Goal: Task Accomplishment & Management: Use online tool/utility

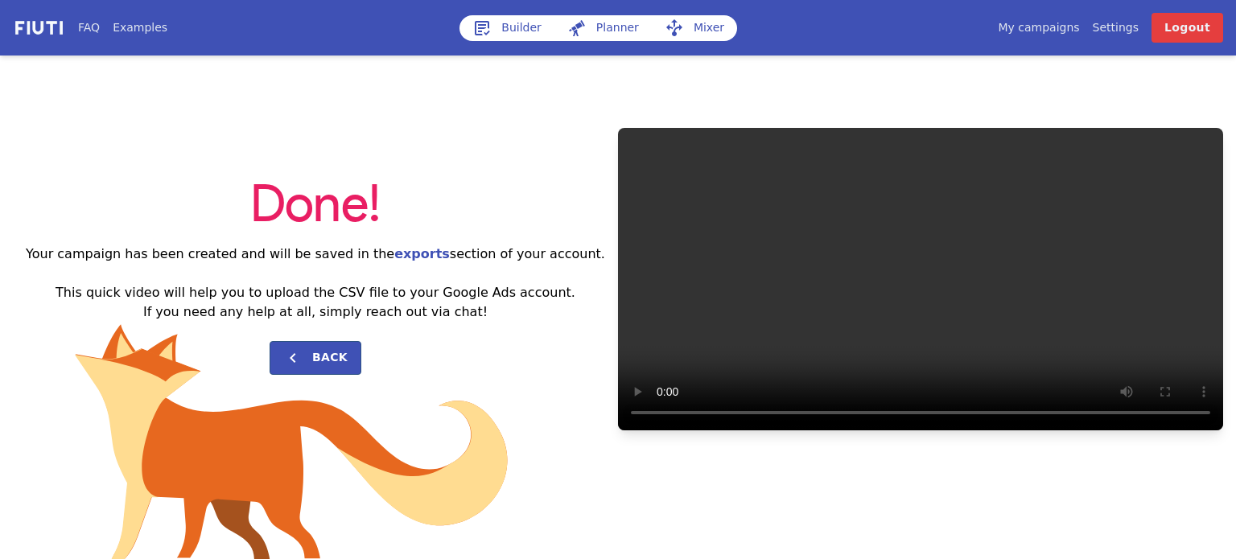
click at [523, 25] on link "Builder" at bounding box center [507, 28] width 95 height 26
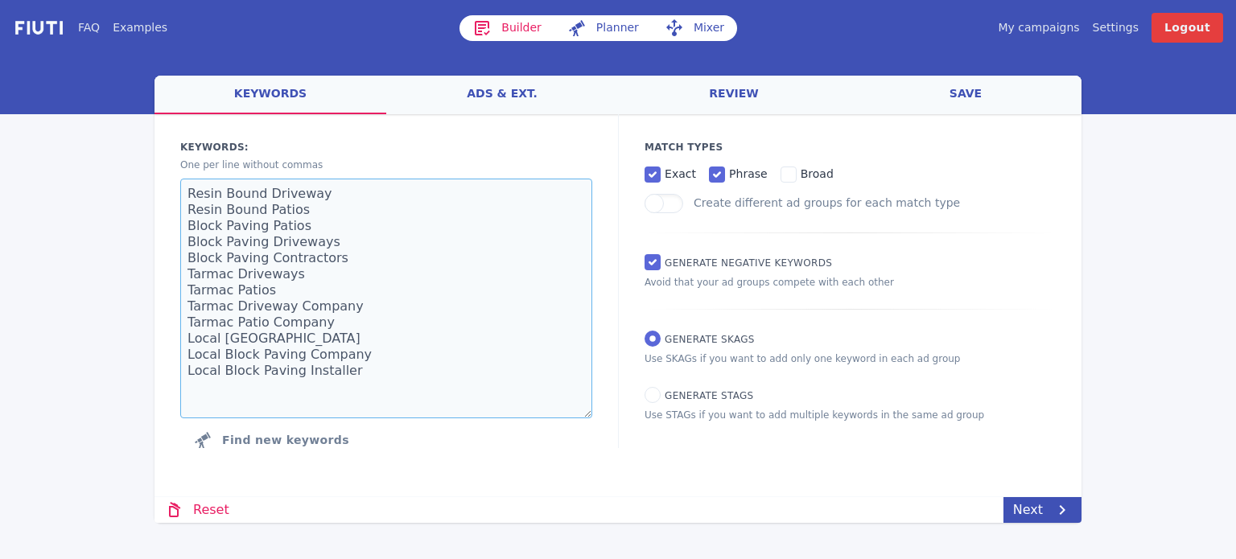
click at [298, 308] on textarea "Resin Bound Driveway Resin Bound Patios Block Paving Patios Block Paving Drivew…" at bounding box center [386, 299] width 412 height 240
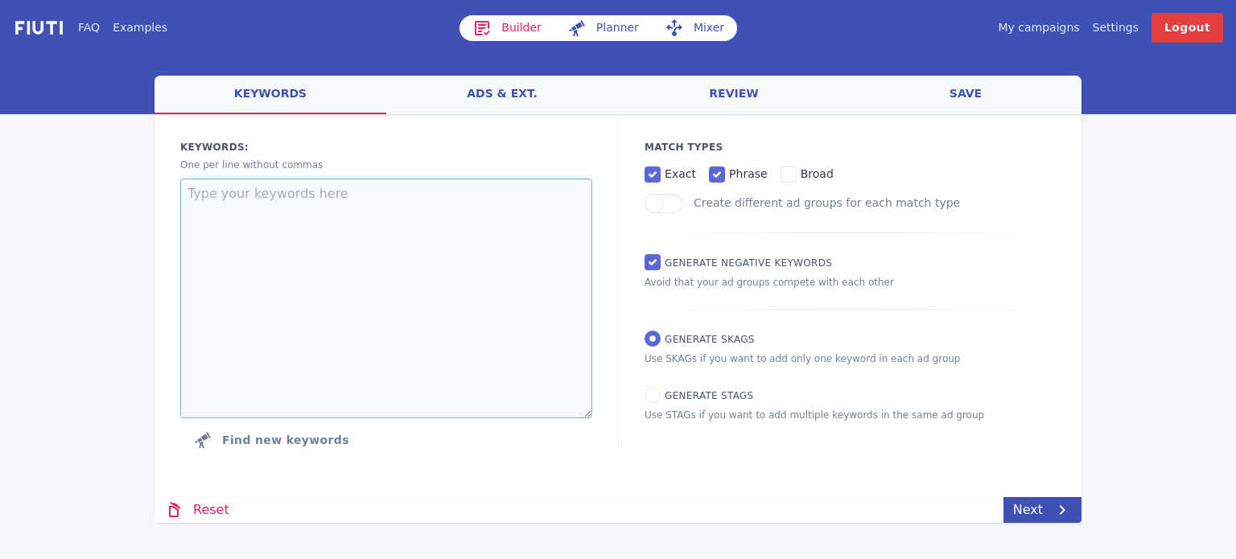
click at [393, 312] on textarea at bounding box center [386, 299] width 412 height 240
paste textarea "luxury chauffeur service Chauffeur airport transfer [GEOGRAPHIC_DATA] chauffeur…"
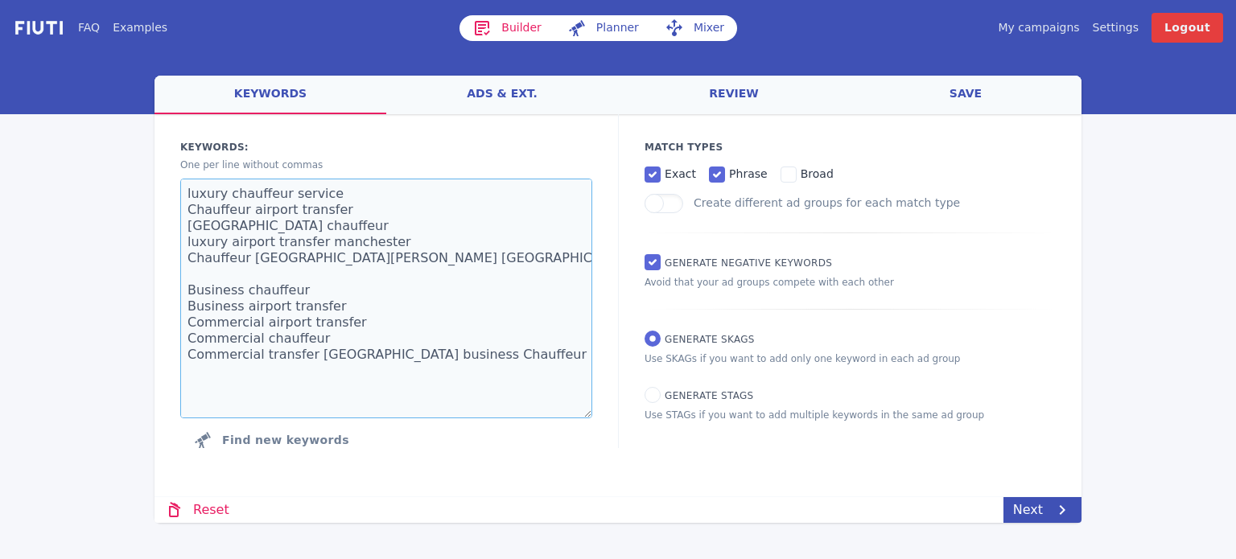
click at [210, 295] on textarea "luxury chauffeur service Chauffeur airport transfer [GEOGRAPHIC_DATA] chauffeur…" at bounding box center [386, 299] width 412 height 240
click at [225, 313] on textarea "luxury chauffeur service Chauffeur airport transfer [GEOGRAPHIC_DATA] chauffeur…" at bounding box center [386, 299] width 412 height 240
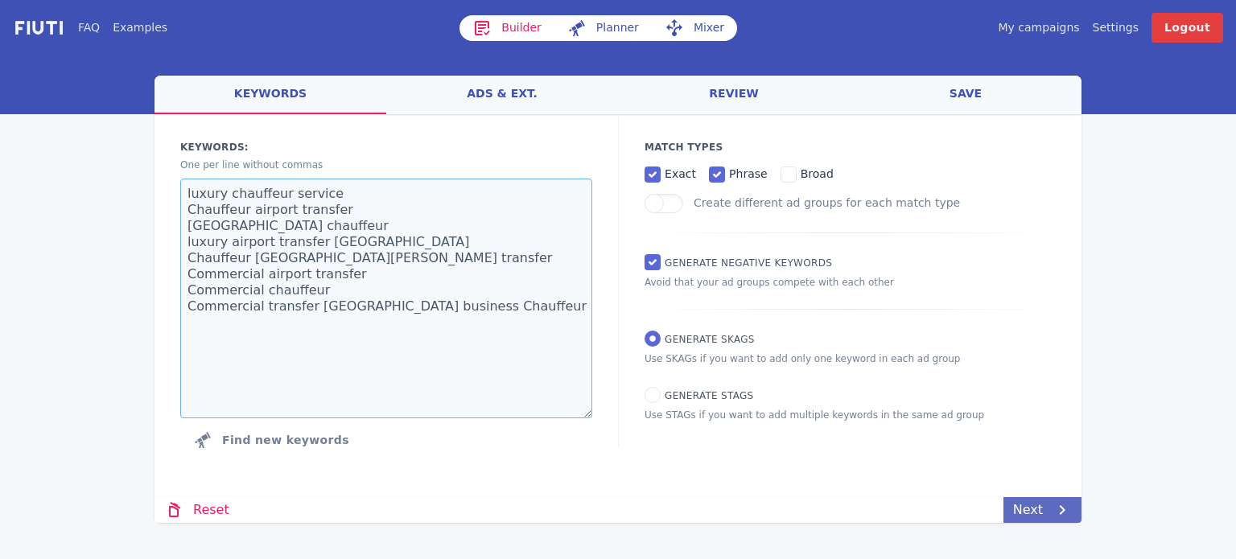
type textarea "luxury chauffeur service Chauffeur airport transfer [GEOGRAPHIC_DATA] chauffeur…"
click at [1027, 509] on link "Next" at bounding box center [1043, 510] width 78 height 26
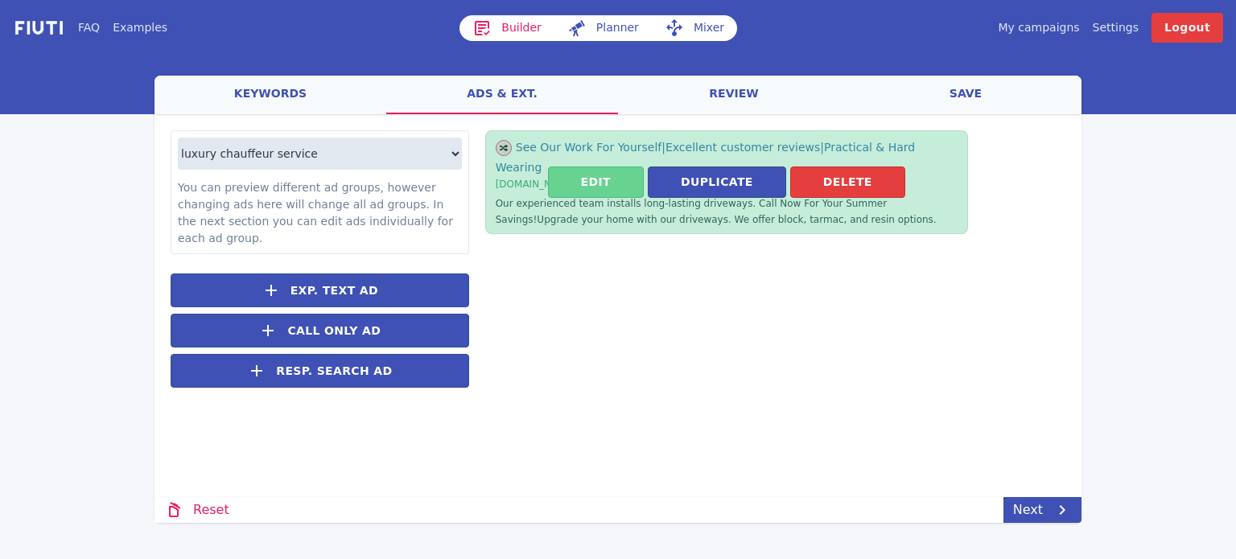
click at [623, 168] on button "Edit" at bounding box center [596, 182] width 96 height 31
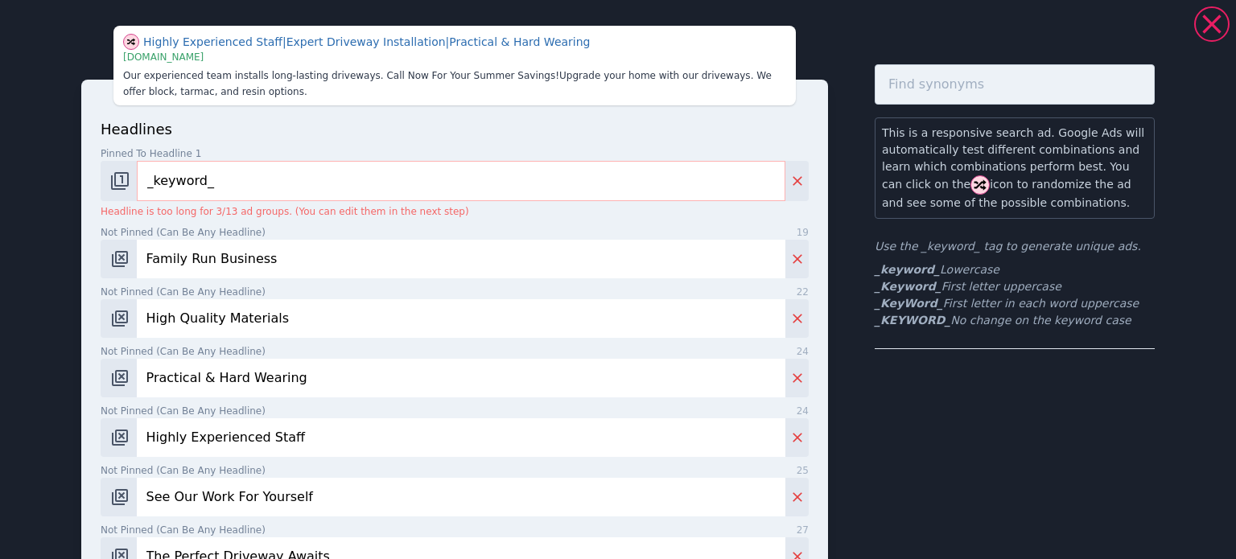
click at [261, 256] on input "Family Run Business" at bounding box center [461, 259] width 649 height 39
type input "B"
type input "bespoke travel experience"
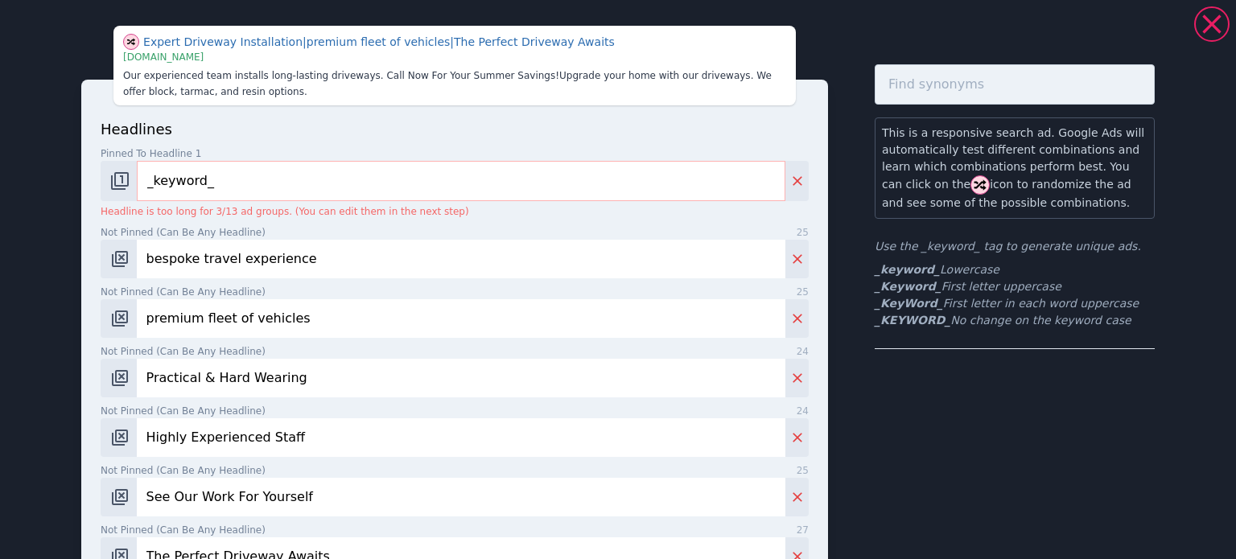
type input "premium fleet of vehicles"
type input "excellent prices"
click at [349, 427] on input "Highly Experienced Staff" at bounding box center [461, 438] width 649 height 39
click at [350, 429] on input "Highly Experienced Staff" at bounding box center [461, 438] width 649 height 39
type input "commitment to luxury & comfort"
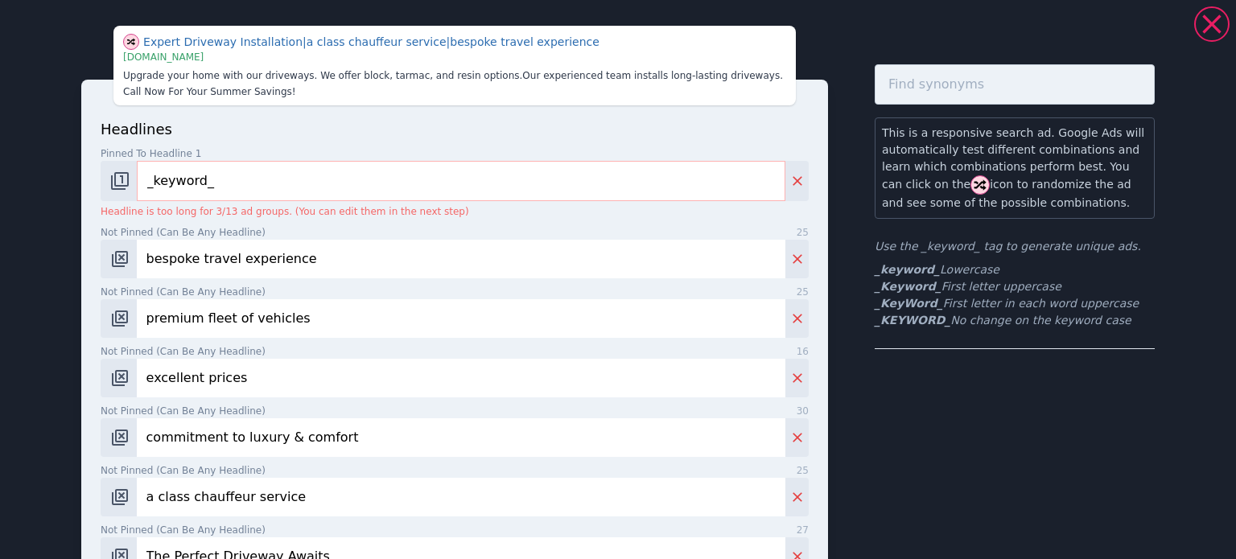
type input "a class chauffeur service"
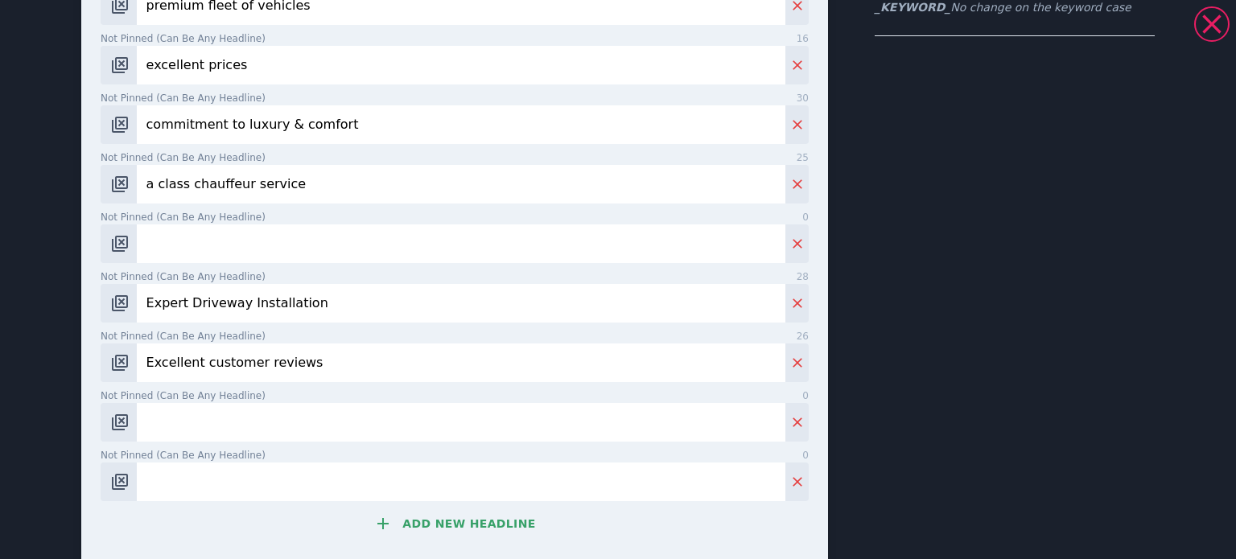
scroll to position [339, 0]
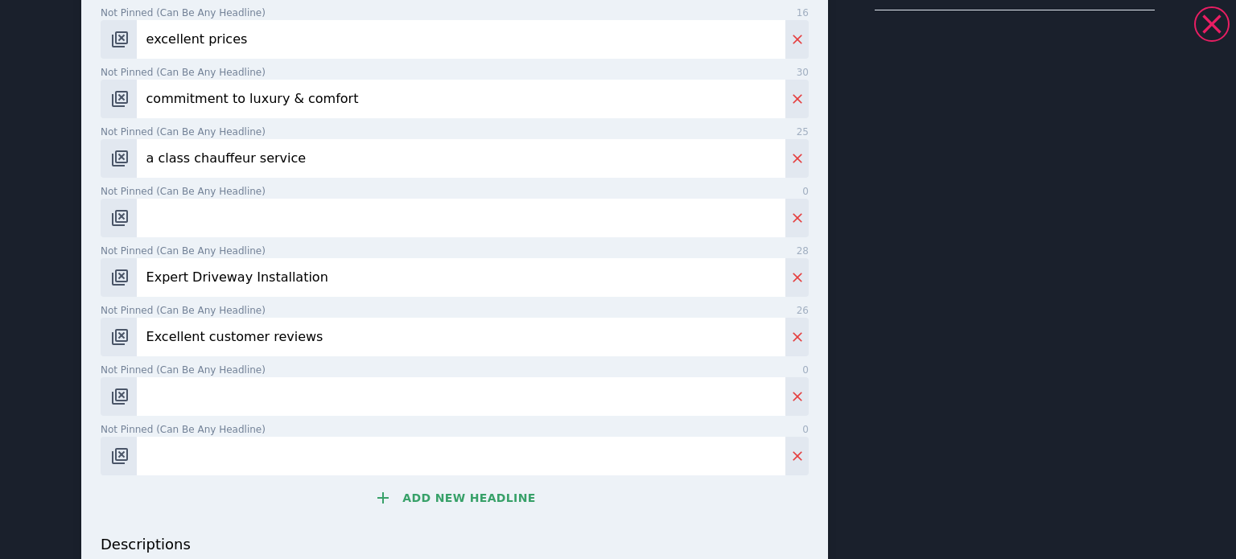
click at [283, 329] on input "Excellent customer reviews" at bounding box center [461, 337] width 649 height 39
click at [261, 286] on input "Expert Driveway Installation" at bounding box center [461, 277] width 649 height 39
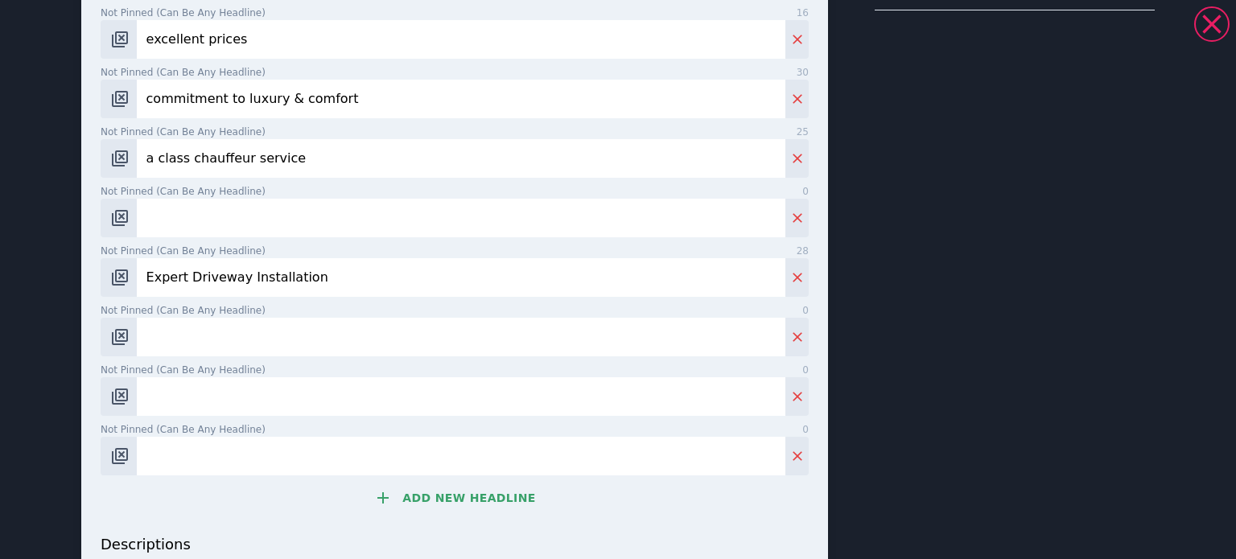
click at [261, 286] on input "Expert Driveway Installation" at bounding box center [461, 277] width 649 height 39
click at [229, 218] on input "Not pinned (Can be any headline) 0" at bounding box center [461, 218] width 649 height 39
click at [259, 214] on input "Not pinned (Can be any headline) 0" at bounding box center [461, 218] width 649 height 39
type input "arrive in style and comfort"
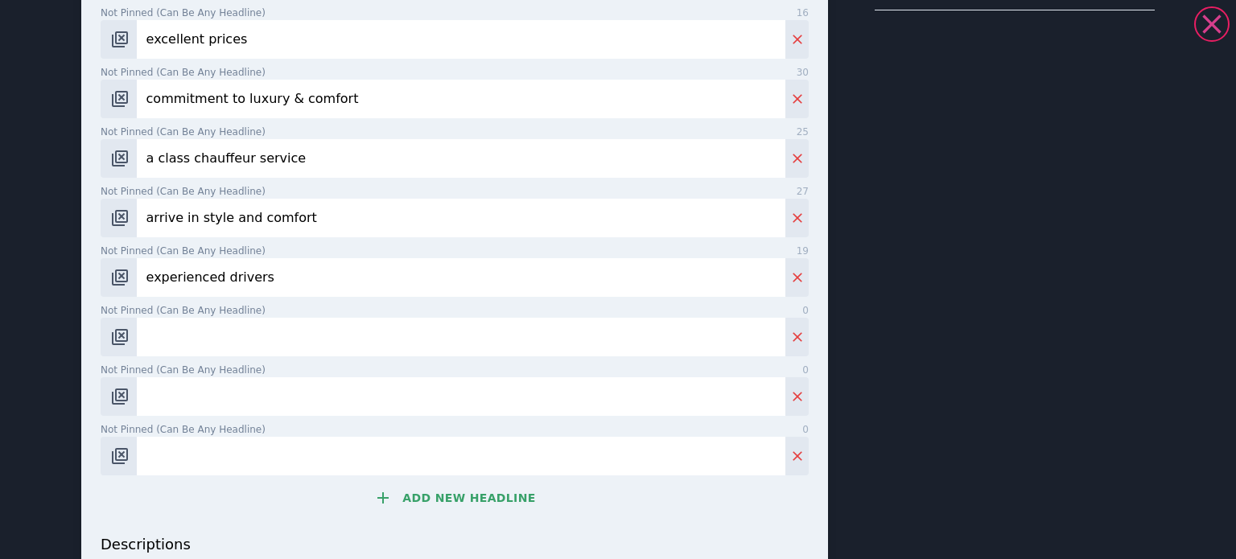
type input "experienced drivers"
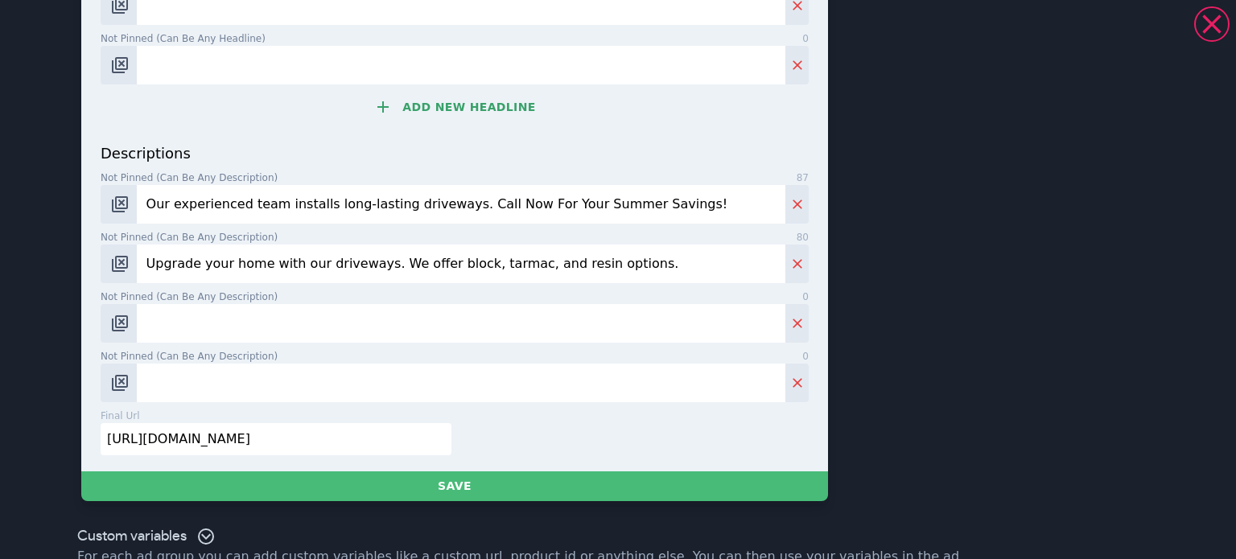
scroll to position [741, 0]
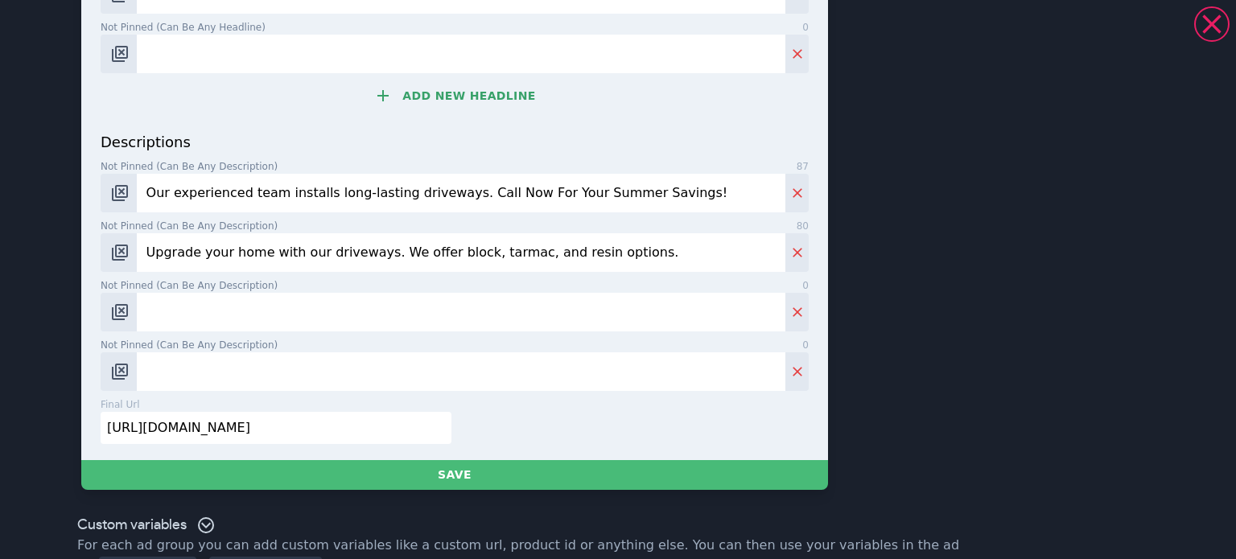
click at [175, 195] on input "Our experienced team installs long-lasting driveways. Call Now For Your Summer …" at bounding box center [461, 193] width 649 height 39
paste input "Professional chauffeurs providing seamless, stylish, and stress-free journeys."
type input "Professional chauffeurs providing seamless, stylish, and stress-free journeys. …"
click at [596, 246] on input "Upgrade your home with our driveways. We offer block, tarmac, and resin options." at bounding box center [461, 252] width 649 height 39
click at [605, 246] on input "Upgrade your home with our driveways. We offer block, tarmac, and resin options." at bounding box center [461, 252] width 649 height 39
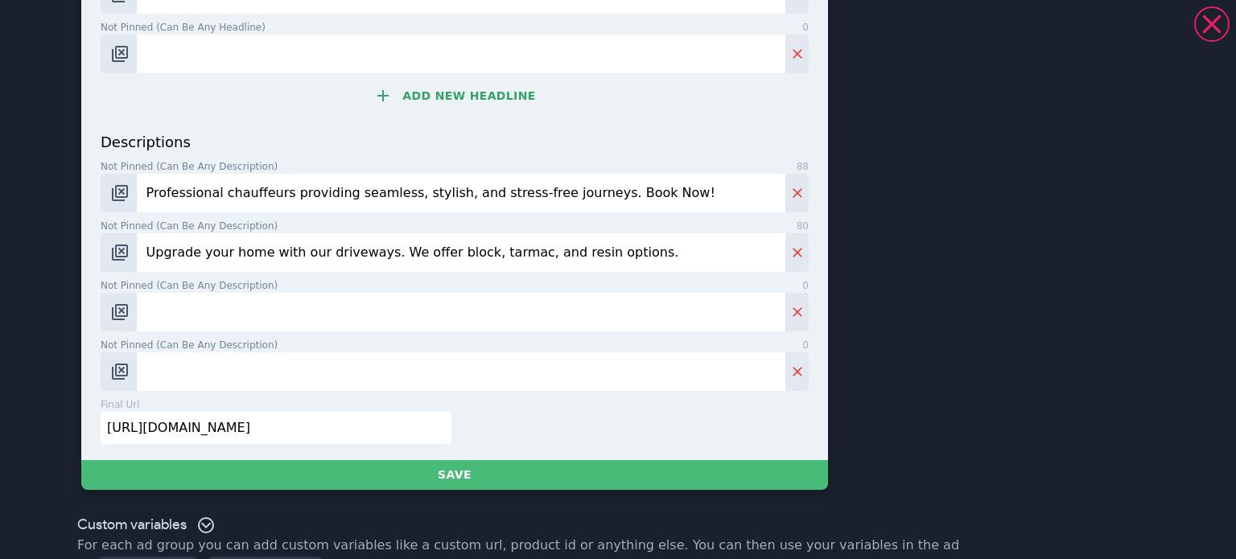
click at [605, 249] on input "Upgrade your home with our driveways. We offer block, tarmac, and resin options." at bounding box center [461, 252] width 649 height 39
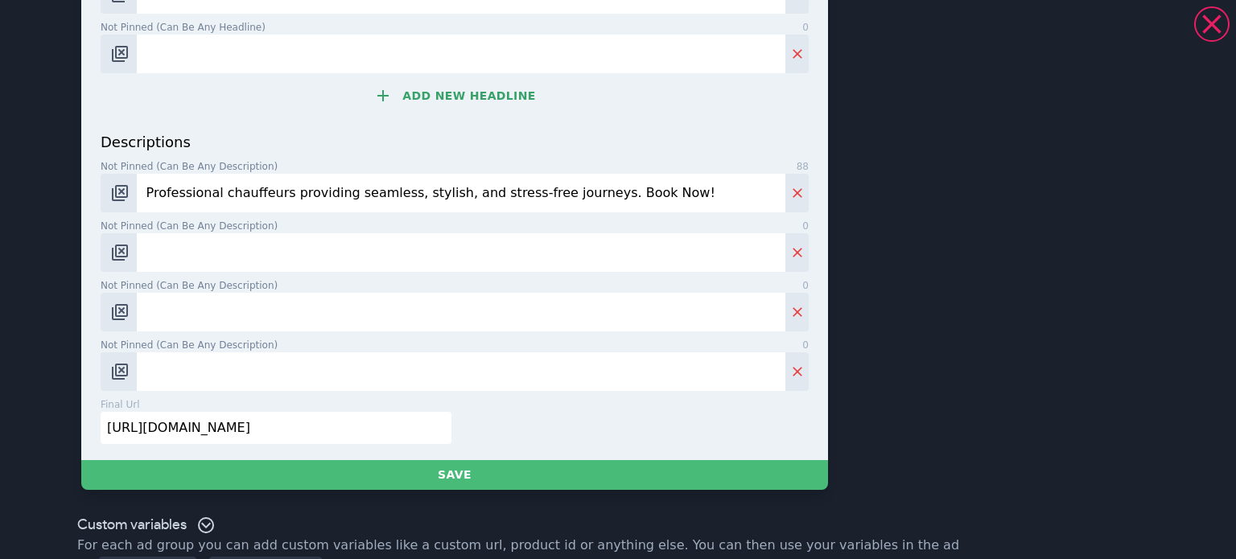
click at [451, 241] on input "Not pinned (Can be any description) 0" at bounding box center [461, 252] width 649 height 39
type input "C"
type input "c"
click at [255, 249] on input "We provide a unique experience" at bounding box center [461, 252] width 649 height 39
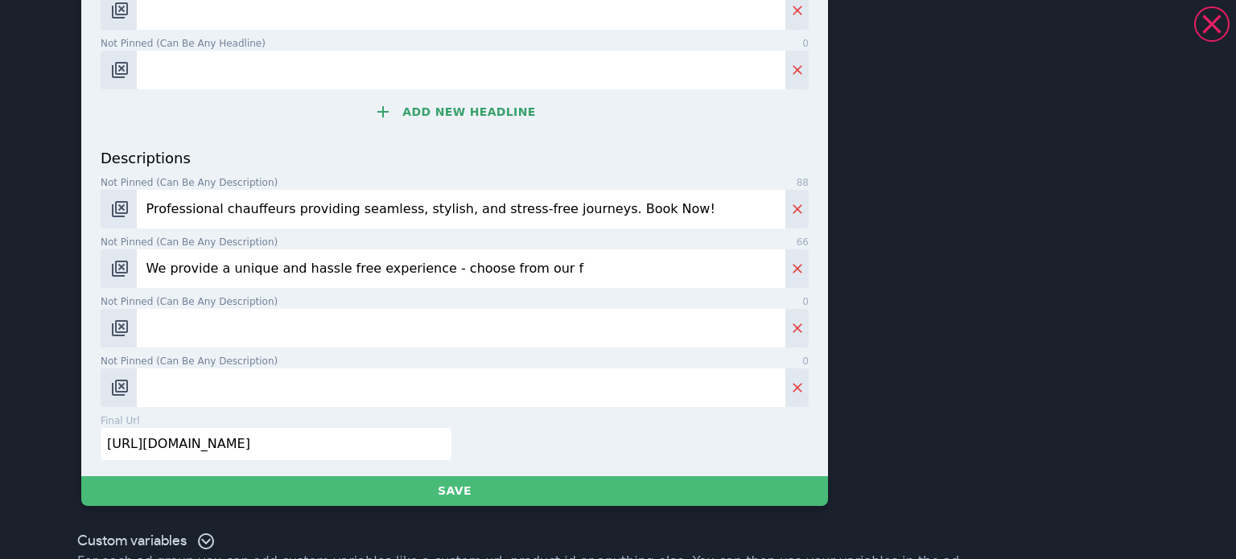
scroll to position [741, 0]
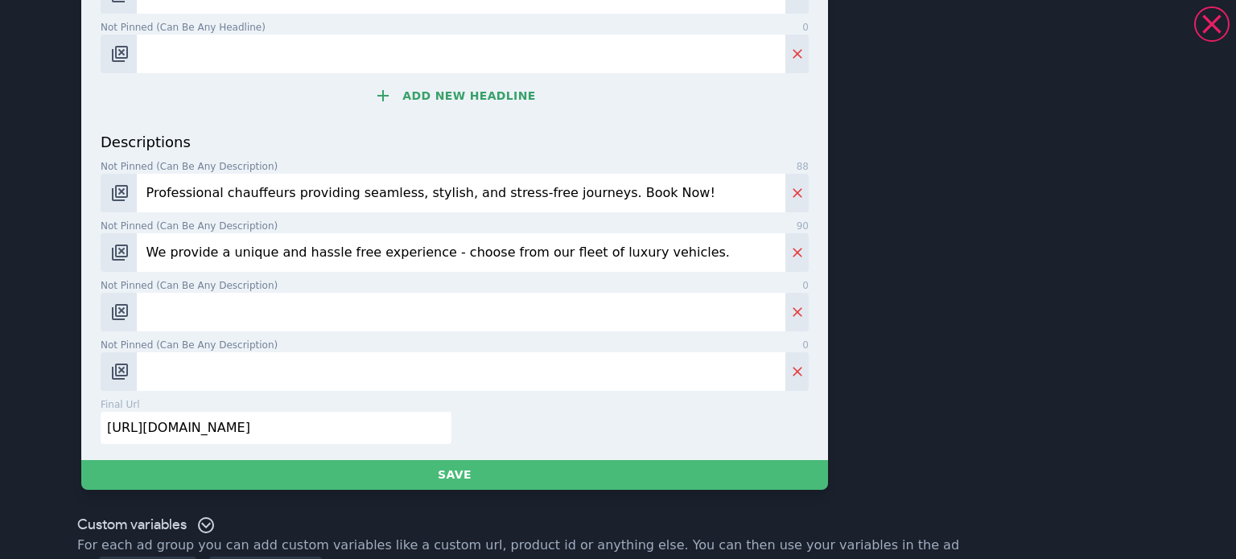
type input "We provide a unique and hassle free experience - choose from our fleet of luxur…"
click at [665, 312] on input "Not pinned (Can be any description) 0" at bounding box center [461, 312] width 649 height 39
drag, startPoint x: 206, startPoint y: 193, endPoint x: 194, endPoint y: 195, distance: 12.2
click at [194, 195] on input "Professional chauffeurs providing seamless, stylish, and stress-free journeys. …" at bounding box center [461, 193] width 649 height 39
click at [212, 195] on input "Professional chauffeurs providing seamless, stylish, and stress-free journeys. …" at bounding box center [461, 193] width 649 height 39
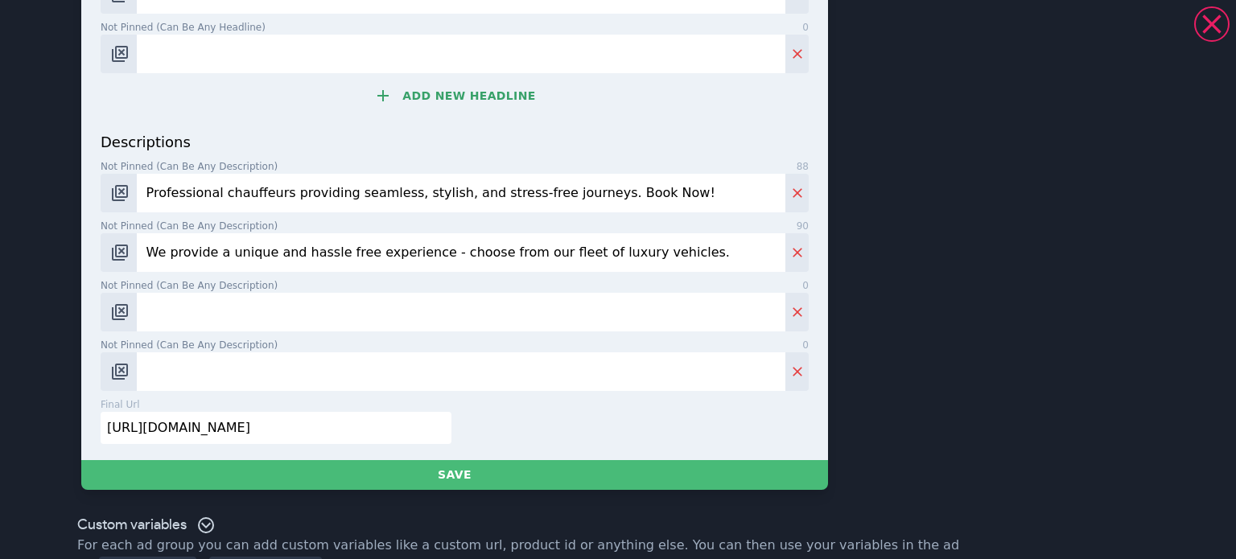
drag, startPoint x: 281, startPoint y: 192, endPoint x: 339, endPoint y: 192, distance: 58.0
click at [283, 192] on input "Professional chauffeurs providing seamless, stylish, and stress-free journeys. …" at bounding box center [461, 193] width 649 height 39
click at [425, 197] on input "Professional chauffeurs providing seamless, stylish, and stress-free journeys. …" at bounding box center [461, 193] width 649 height 39
click at [451, 199] on input "Professional chauffeurs providing seamless, stylish, and stress-free journeys. …" at bounding box center [461, 193] width 649 height 39
click at [473, 199] on input "Professional chauffeurs providing seamless, stylish, and stress-free journeys. …" at bounding box center [461, 193] width 649 height 39
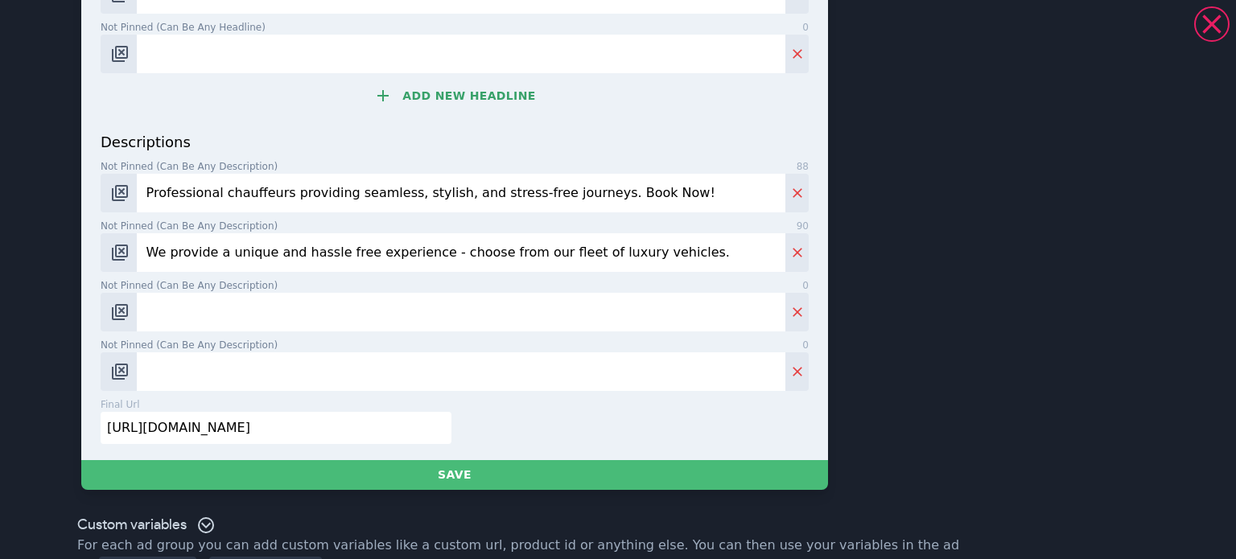
click at [413, 199] on input "Professional chauffeurs providing seamless, stylish, and stress-free journeys. …" at bounding box center [461, 193] width 649 height 39
click at [458, 194] on input "Professional chauffeurs providing seamless, stylish, and stress-free journeys. …" at bounding box center [461, 193] width 649 height 39
click at [539, 196] on input "Professional chauffeurs providing seamless, stylish, and stress-free journeys. …" at bounding box center [461, 193] width 649 height 39
click at [353, 332] on div "descriptions Not pinned (Can be any description) 88 Professional chauffeurs pro…" at bounding box center [455, 261] width 708 height 260
click at [333, 299] on input "Not pinned (Can be any description) 0" at bounding box center [461, 312] width 649 height 39
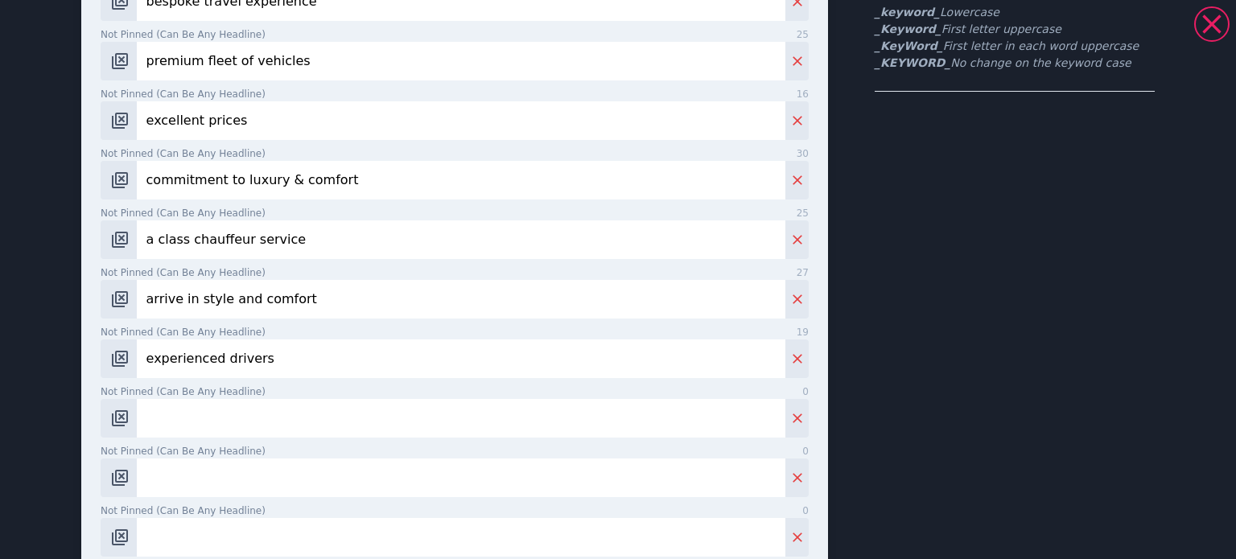
scroll to position [644, 0]
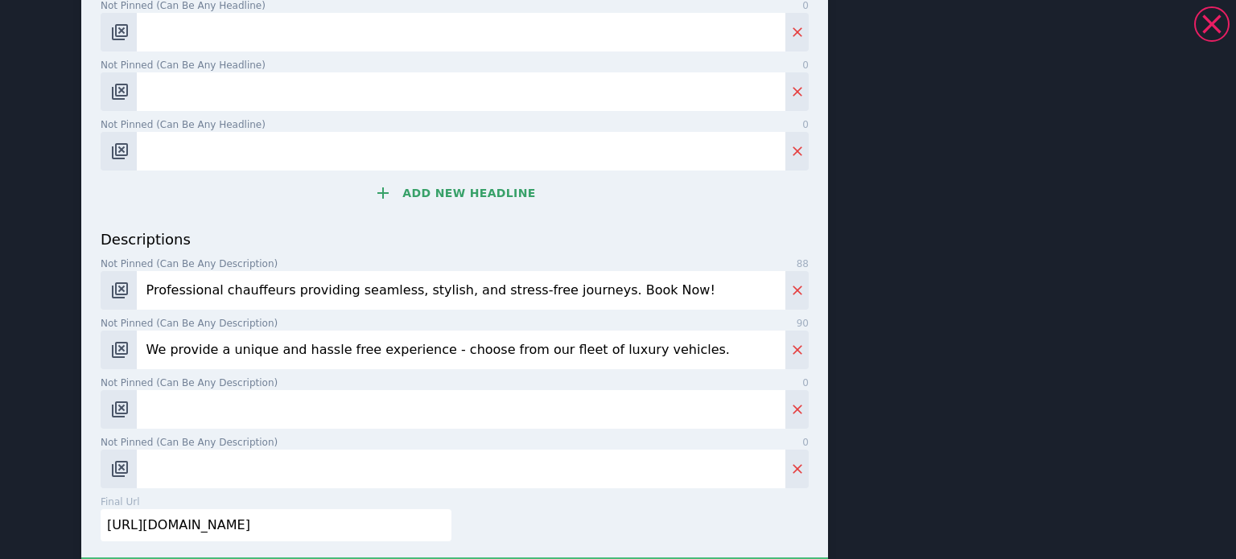
drag, startPoint x: 394, startPoint y: 420, endPoint x: 369, endPoint y: 452, distance: 40.7
click at [394, 420] on input "Not pinned (Can be any description) 0" at bounding box center [461, 409] width 649 height 39
click at [325, 530] on input "[URL][DOMAIN_NAME]" at bounding box center [276, 526] width 351 height 32
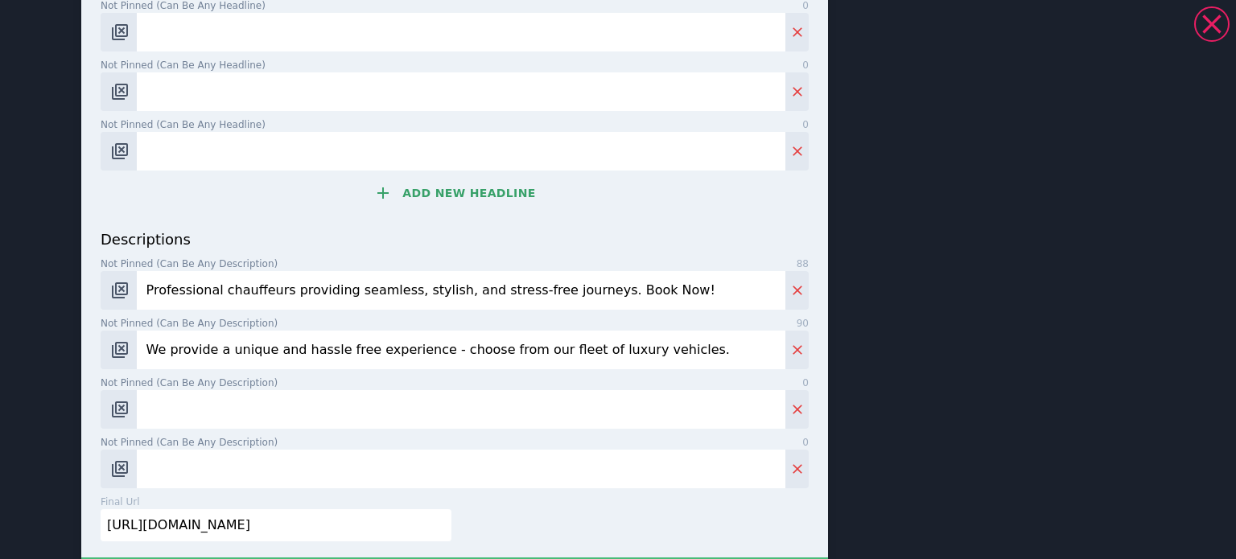
click at [306, 523] on input "[URL][DOMAIN_NAME]" at bounding box center [276, 526] width 351 height 32
paste input "[DOMAIN_NAME]"
type input "[URL][DOMAIN_NAME]"
click at [350, 394] on input "Not pinned (Can be any description) 0" at bounding box center [461, 409] width 649 height 39
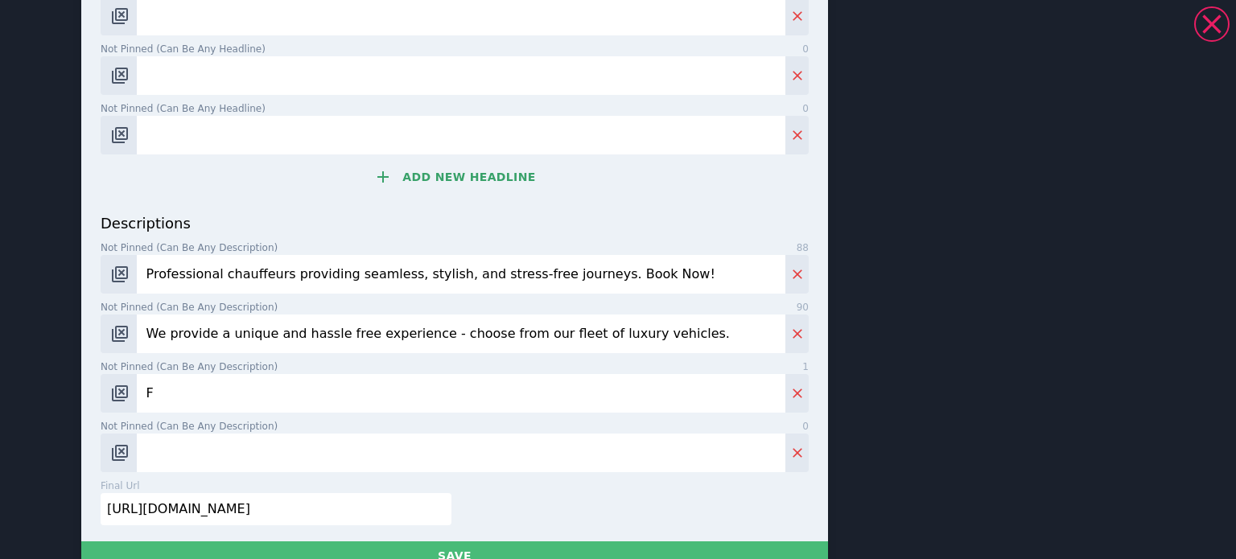
scroll to position [628, 0]
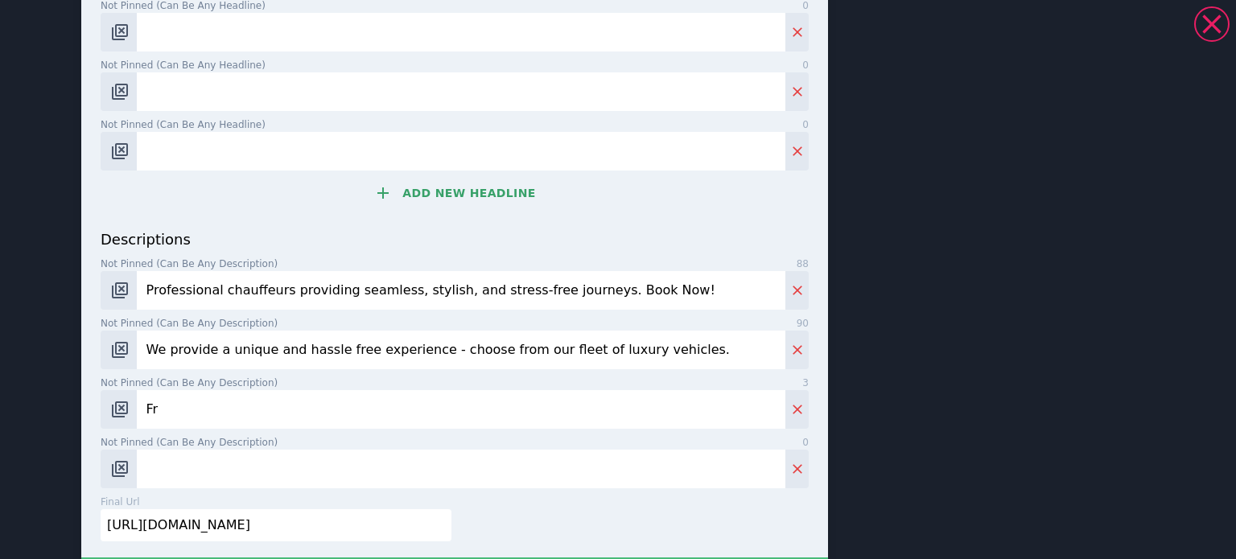
type input "F"
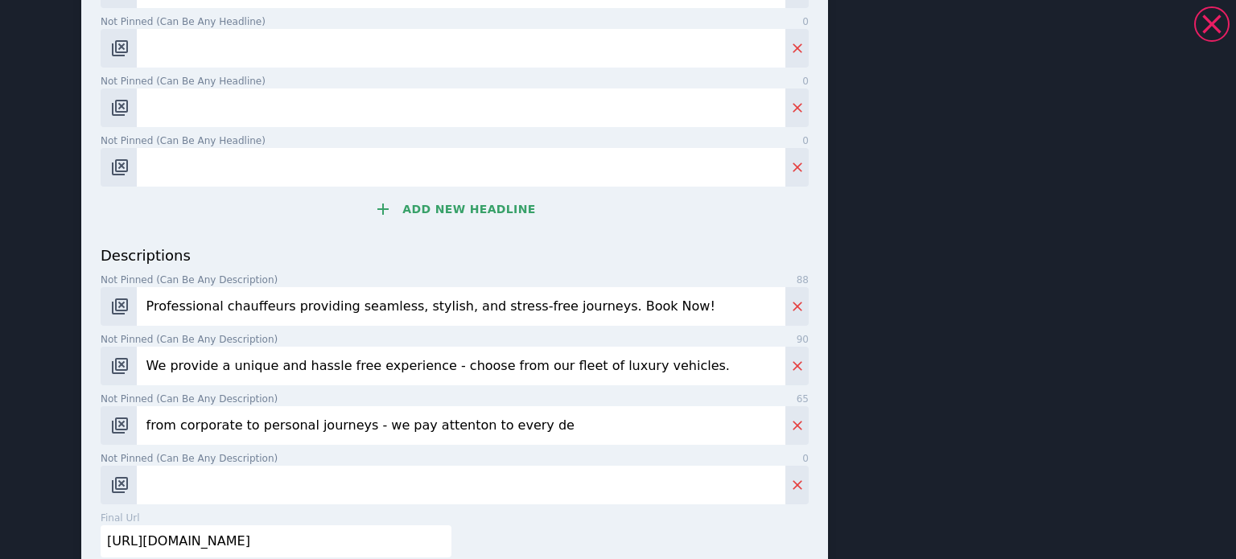
scroll to position [644, 0]
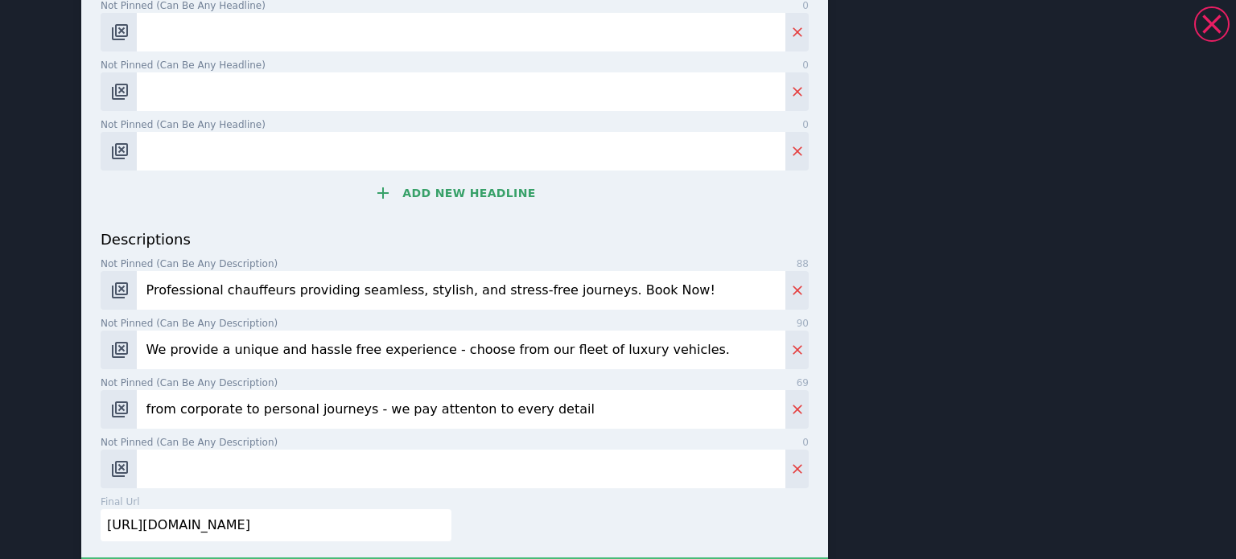
drag, startPoint x: 435, startPoint y: 414, endPoint x: 444, endPoint y: 423, distance: 12.5
click at [436, 414] on input "from corporate to personal journeys - we pay attenton to every detail" at bounding box center [461, 409] width 649 height 39
click at [580, 411] on input "from corporate to personal journeys - we pay attention to every detail" at bounding box center [461, 409] width 649 height 39
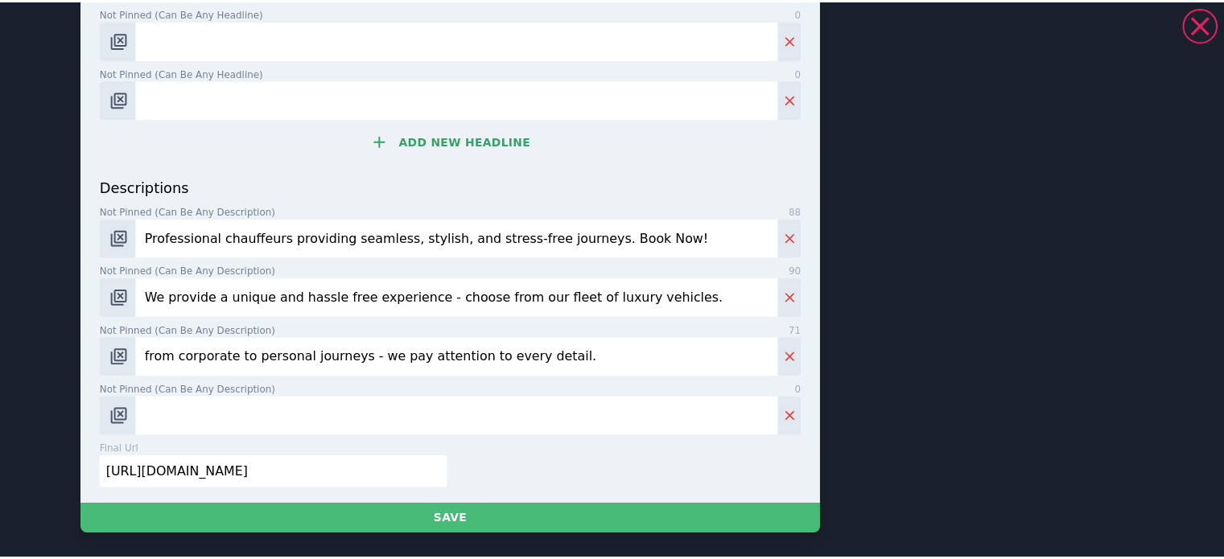
scroll to position [777, 0]
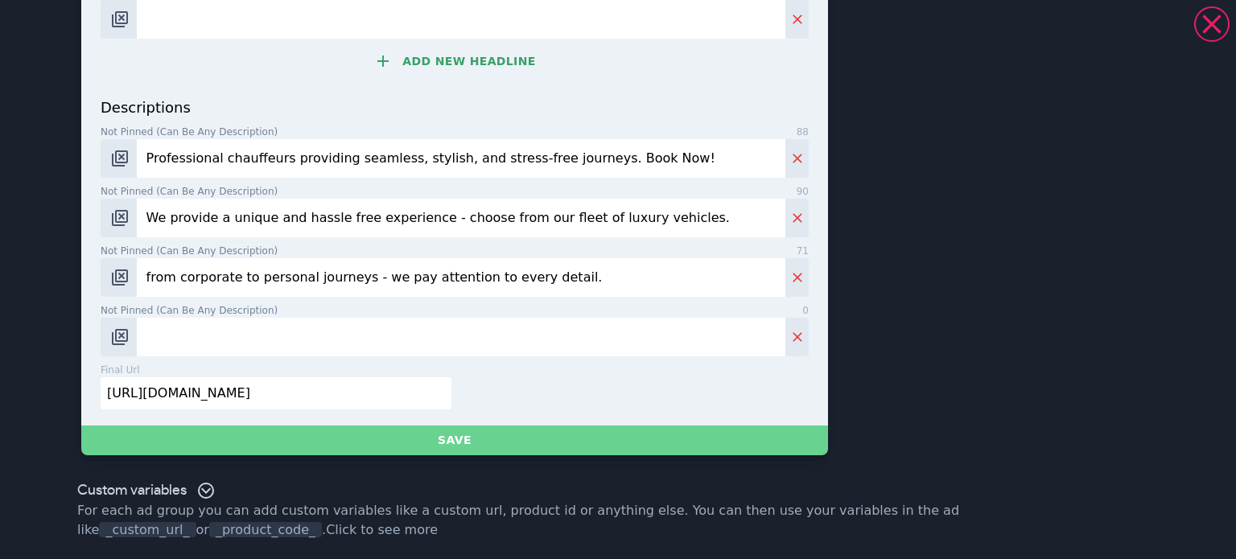
type input "from corporate to personal journeys - we pay attention to every detail."
click at [435, 444] on button "Save" at bounding box center [454, 441] width 747 height 30
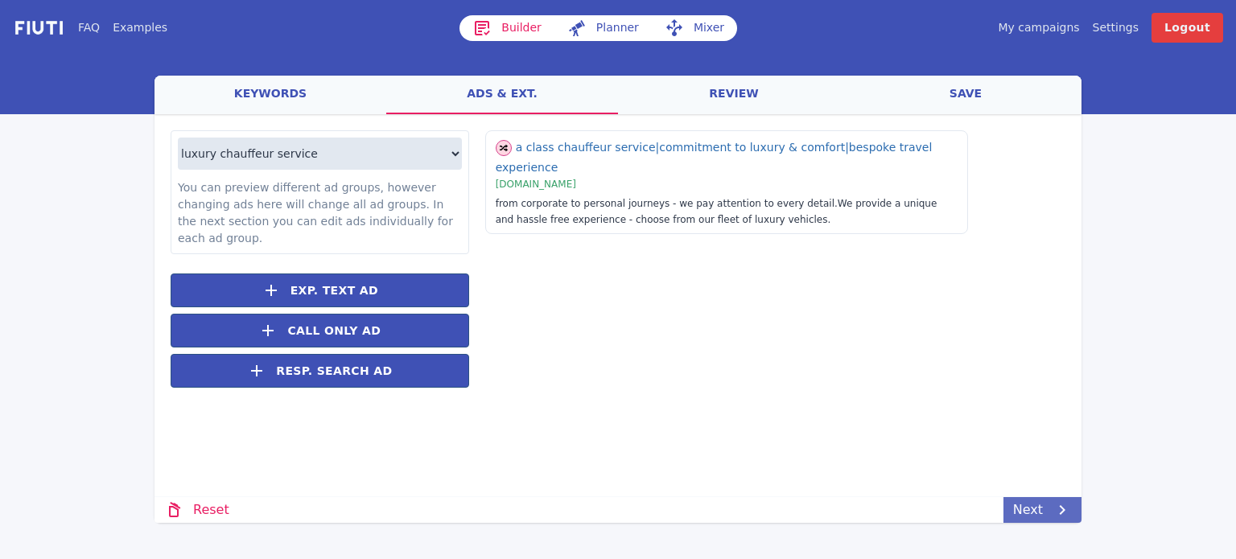
drag, startPoint x: 1045, startPoint y: 507, endPoint x: 1045, endPoint y: 516, distance: 8.9
click at [1045, 516] on link "Next" at bounding box center [1043, 510] width 78 height 26
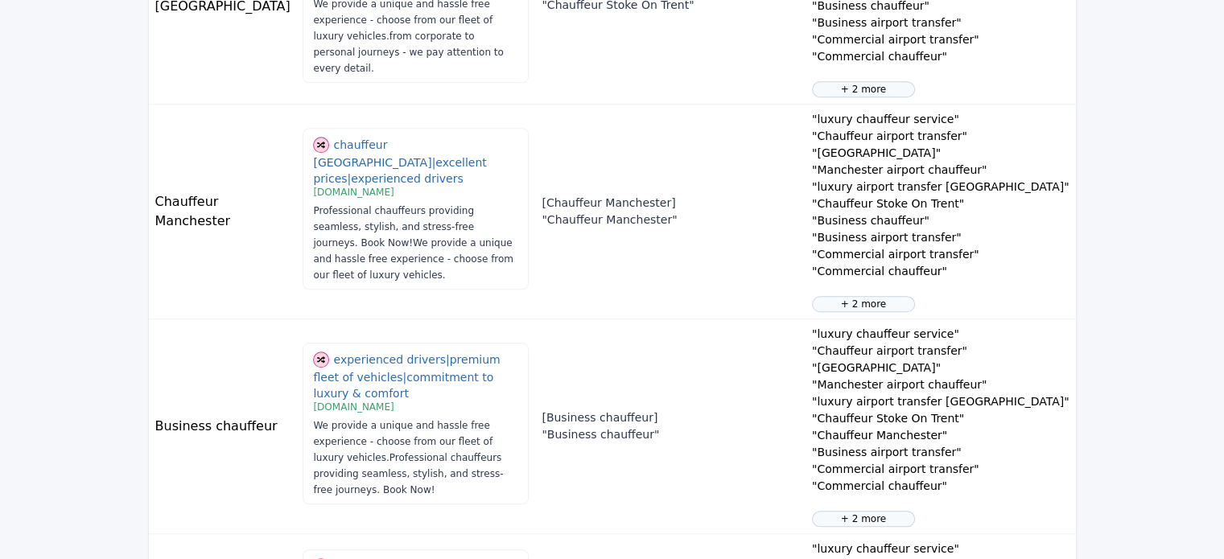
scroll to position [1954, 0]
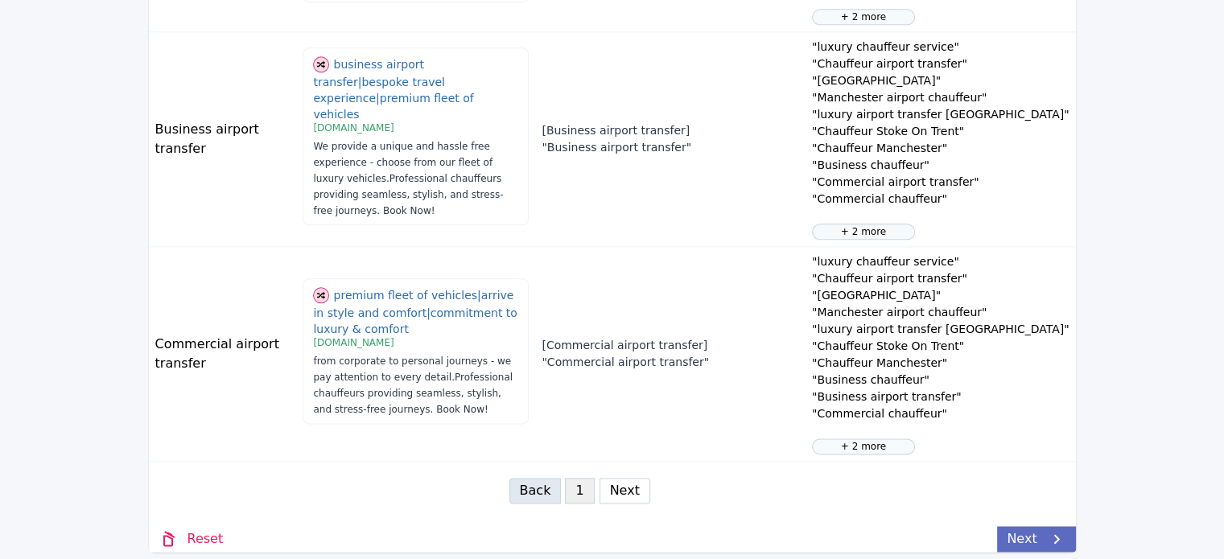
click at [1034, 539] on link "Next" at bounding box center [1036, 539] width 78 height 26
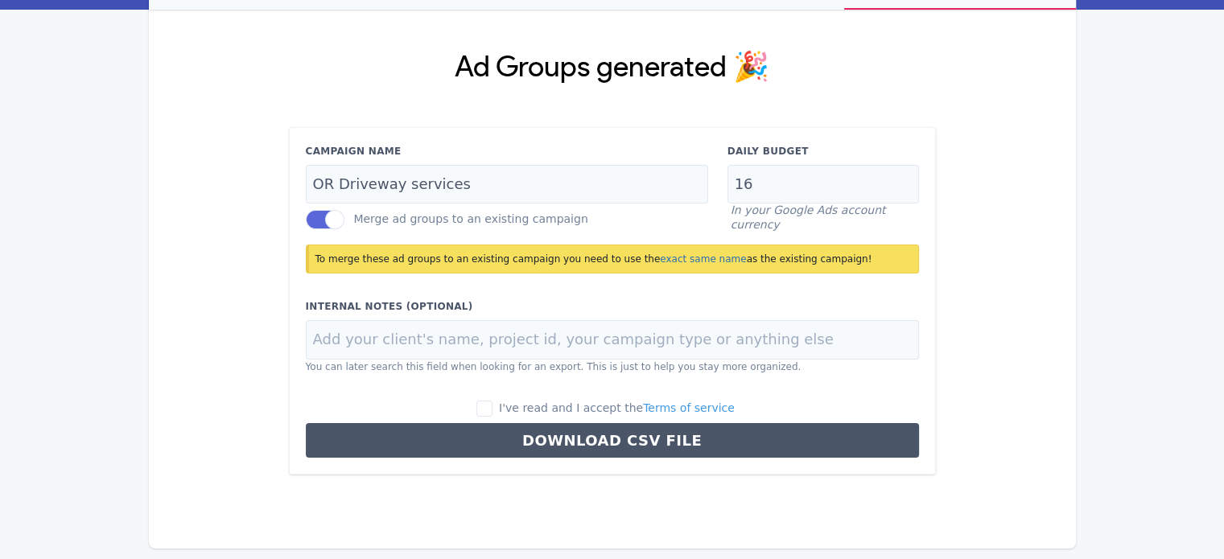
click at [322, 219] on label at bounding box center [325, 219] width 39 height 19
click at [0, 0] on input "Merge ad groups to an existing campaign" at bounding box center [0, 0] width 0 height 0
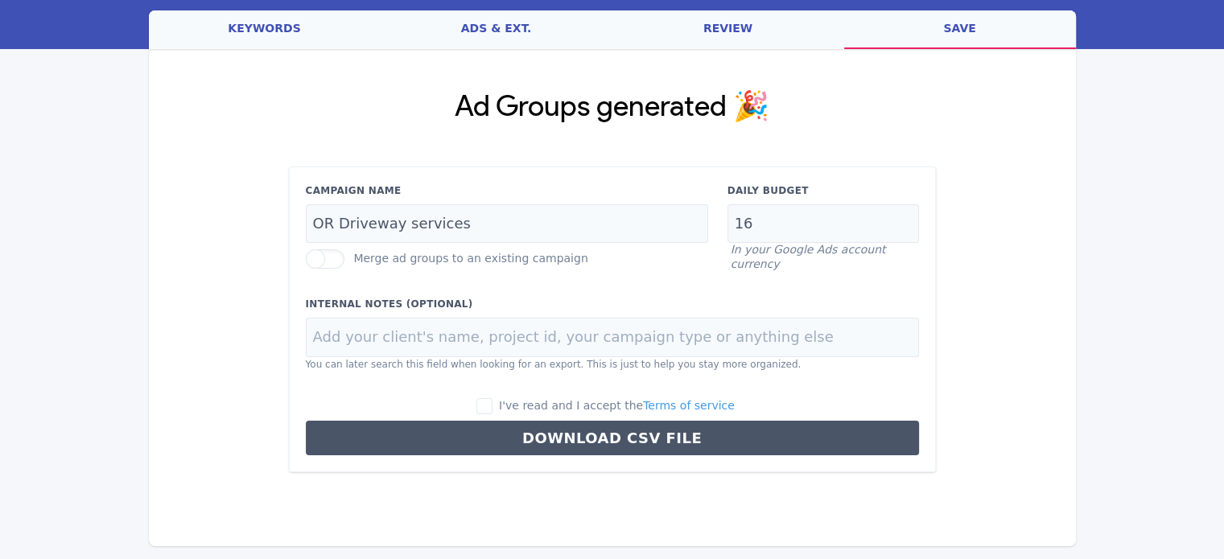
scroll to position [64, 0]
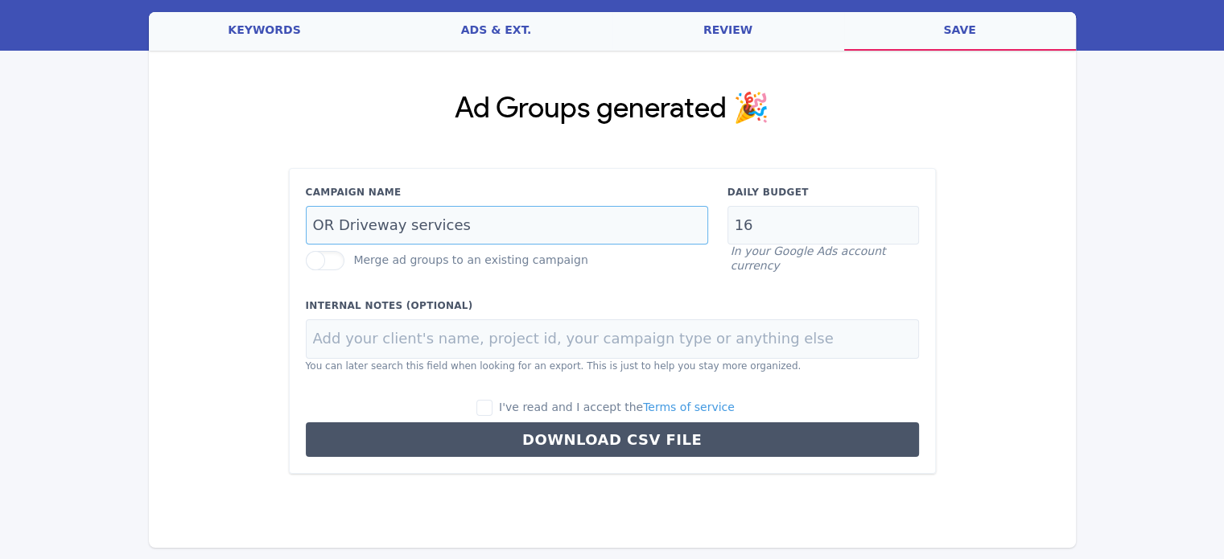
click at [332, 232] on input "OR Driveway services" at bounding box center [507, 225] width 402 height 39
click at [336, 229] on input "OR Driveway services" at bounding box center [507, 225] width 402 height 39
click at [337, 225] on input "OR Driveway services" at bounding box center [507, 225] width 402 height 39
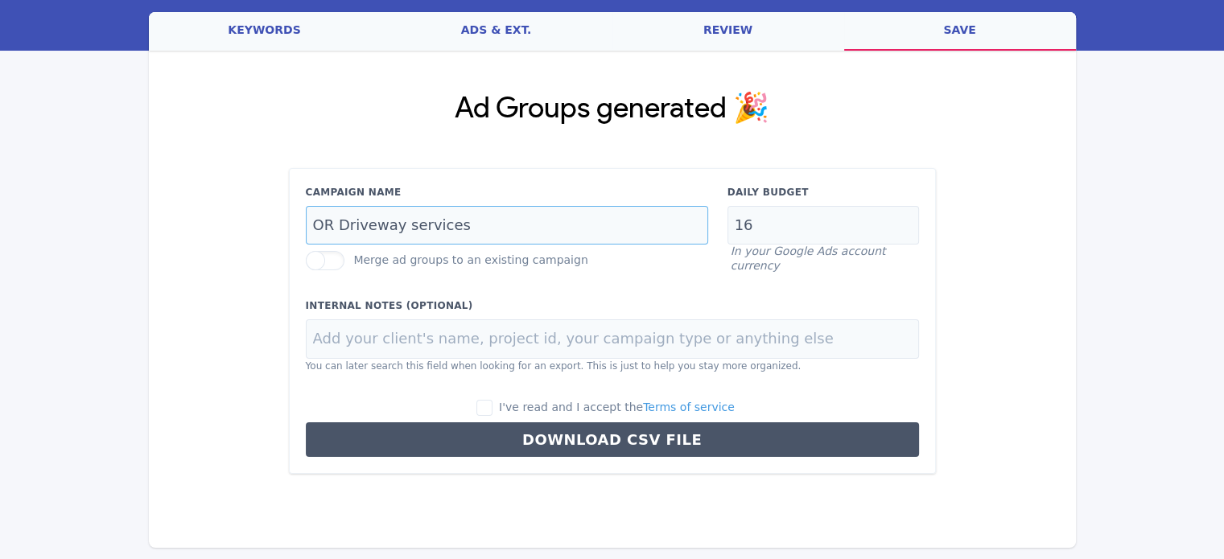
drag, startPoint x: 337, startPoint y: 225, endPoint x: 584, endPoint y: 229, distance: 247.2
click at [584, 229] on input "OR Driveway services" at bounding box center [507, 225] width 402 height 39
type input "OR Chauffeur Service"
click at [746, 218] on input "16" at bounding box center [824, 225] width 192 height 39
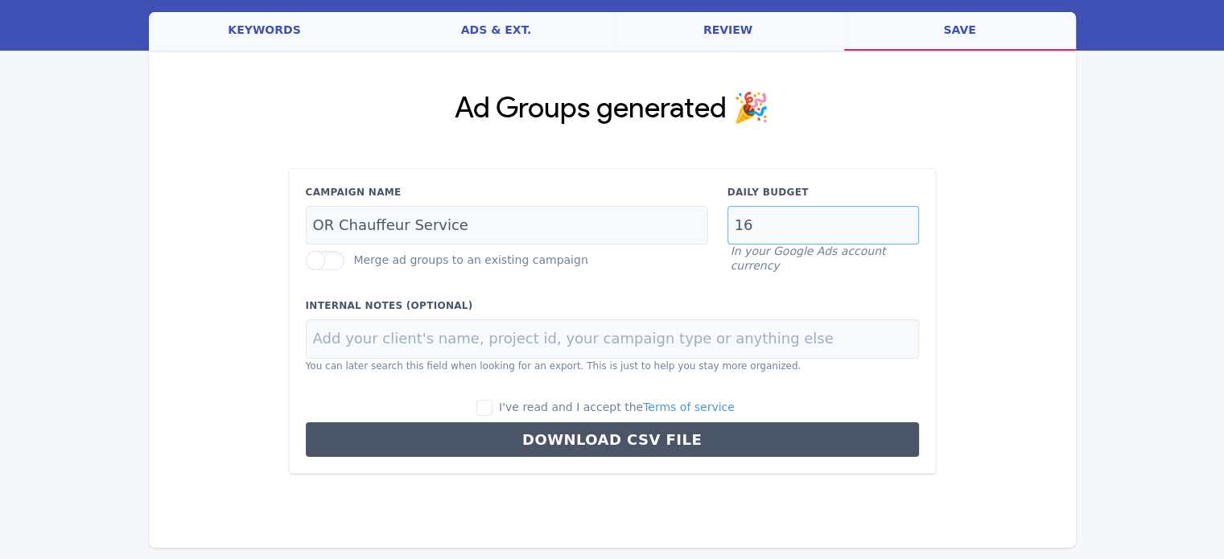
click at [746, 218] on input "16" at bounding box center [824, 225] width 192 height 39
click at [794, 234] on input "16" at bounding box center [824, 225] width 192 height 39
type input "13"
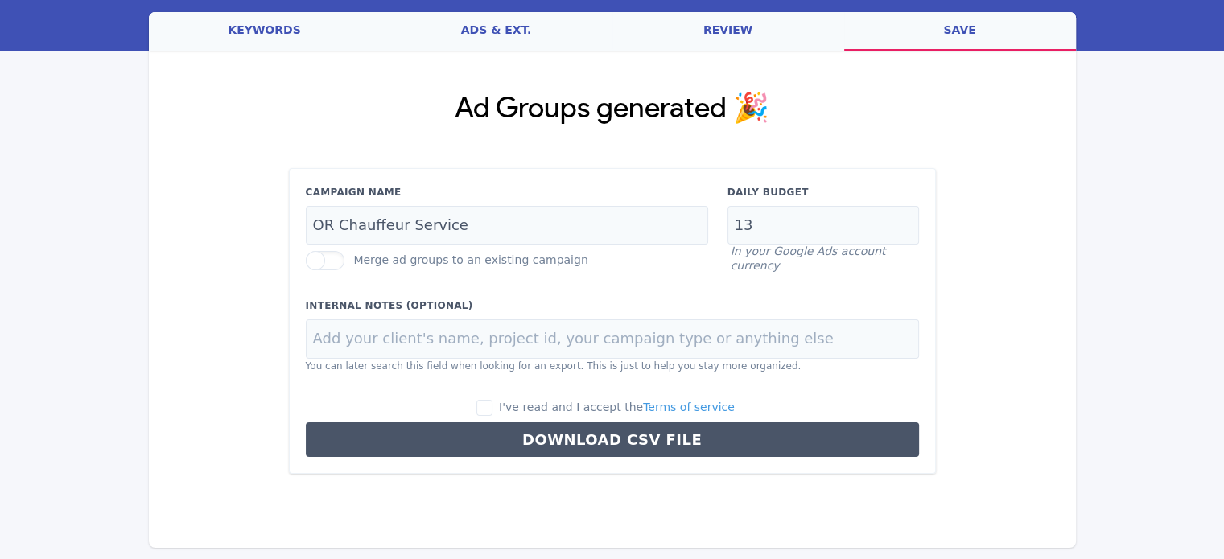
click at [443, 300] on label "Internal Notes (Optional)" at bounding box center [612, 306] width 613 height 14
click at [453, 266] on label "Merge ad groups to an existing campaign" at bounding box center [470, 260] width 234 height 13
click at [448, 355] on input at bounding box center [612, 339] width 613 height 39
click at [493, 405] on input "I've read and I accept the Terms of service" at bounding box center [485, 408] width 16 height 16
checkbox input "true"
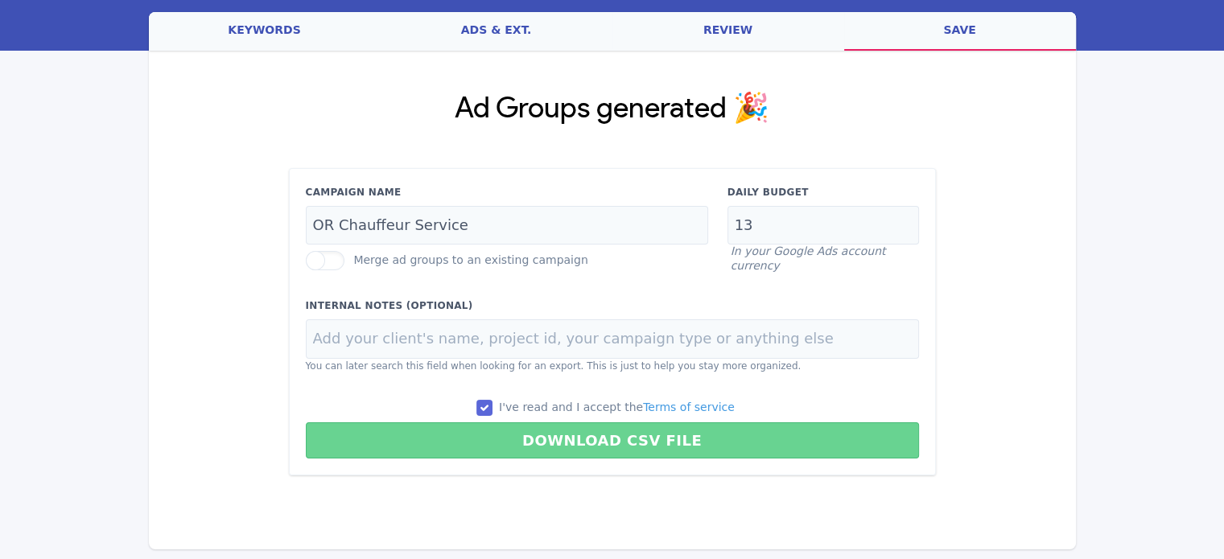
click at [522, 437] on button "Download CSV File" at bounding box center [612, 441] width 613 height 36
